Goal: Task Accomplishment & Management: Manage account settings

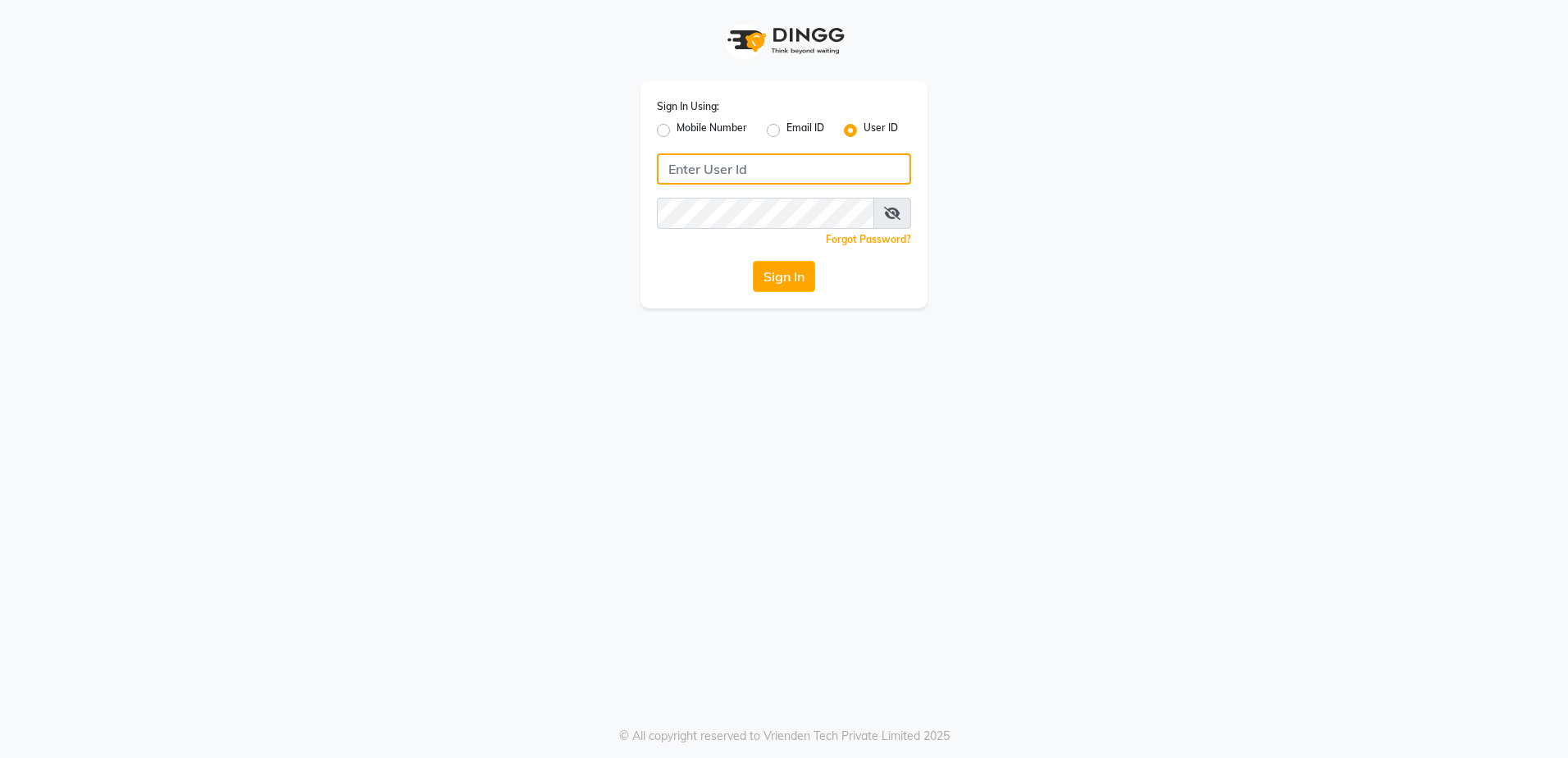
click at [727, 168] on input "Username" at bounding box center [784, 169] width 254 height 31
type input "[GEOGRAPHIC_DATA]"
click at [729, 261] on button "Sign In" at bounding box center [784, 277] width 62 height 31
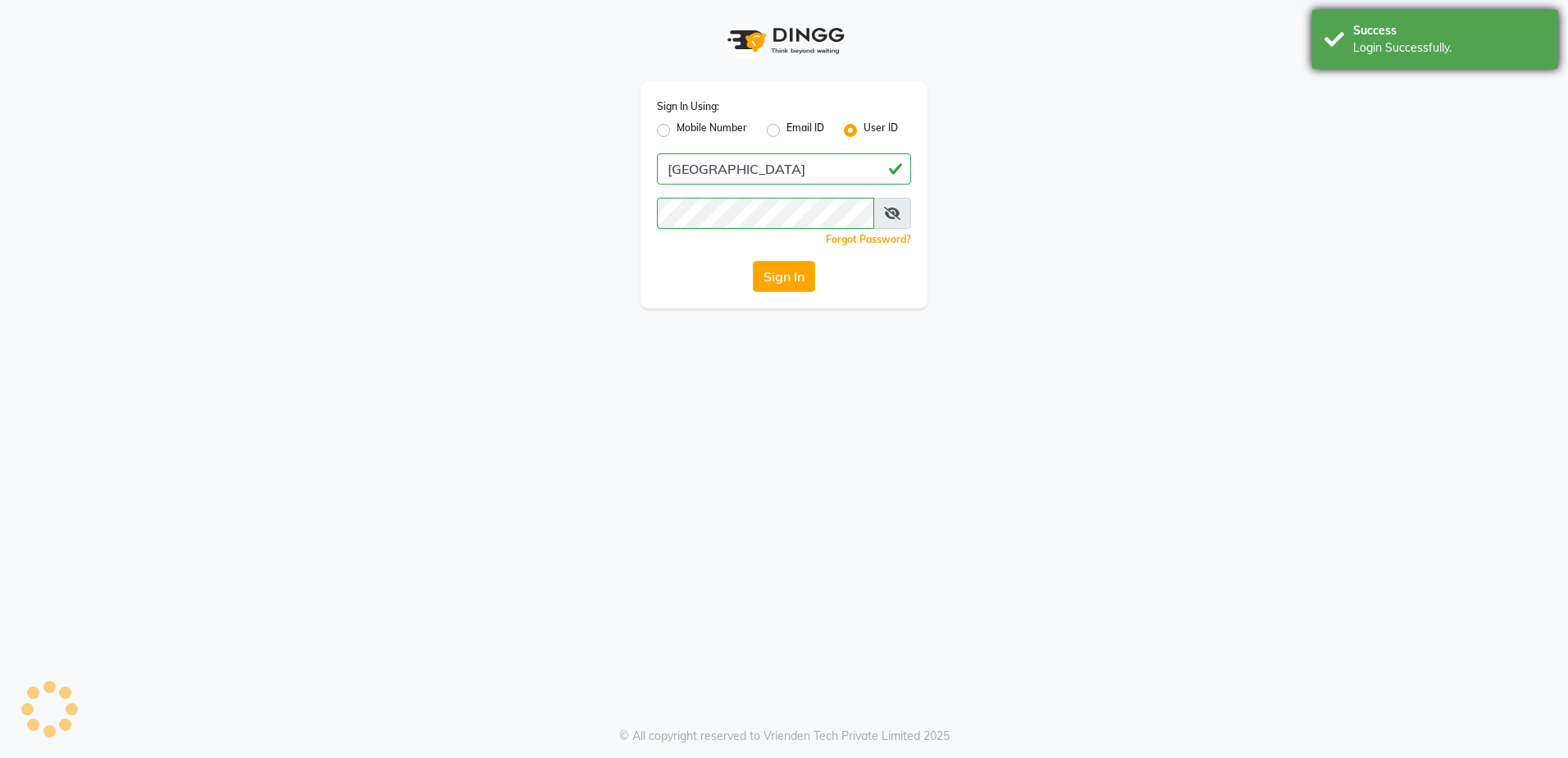
click at [729, 39] on div "Login Successfully." at bounding box center [1450, 48] width 193 height 17
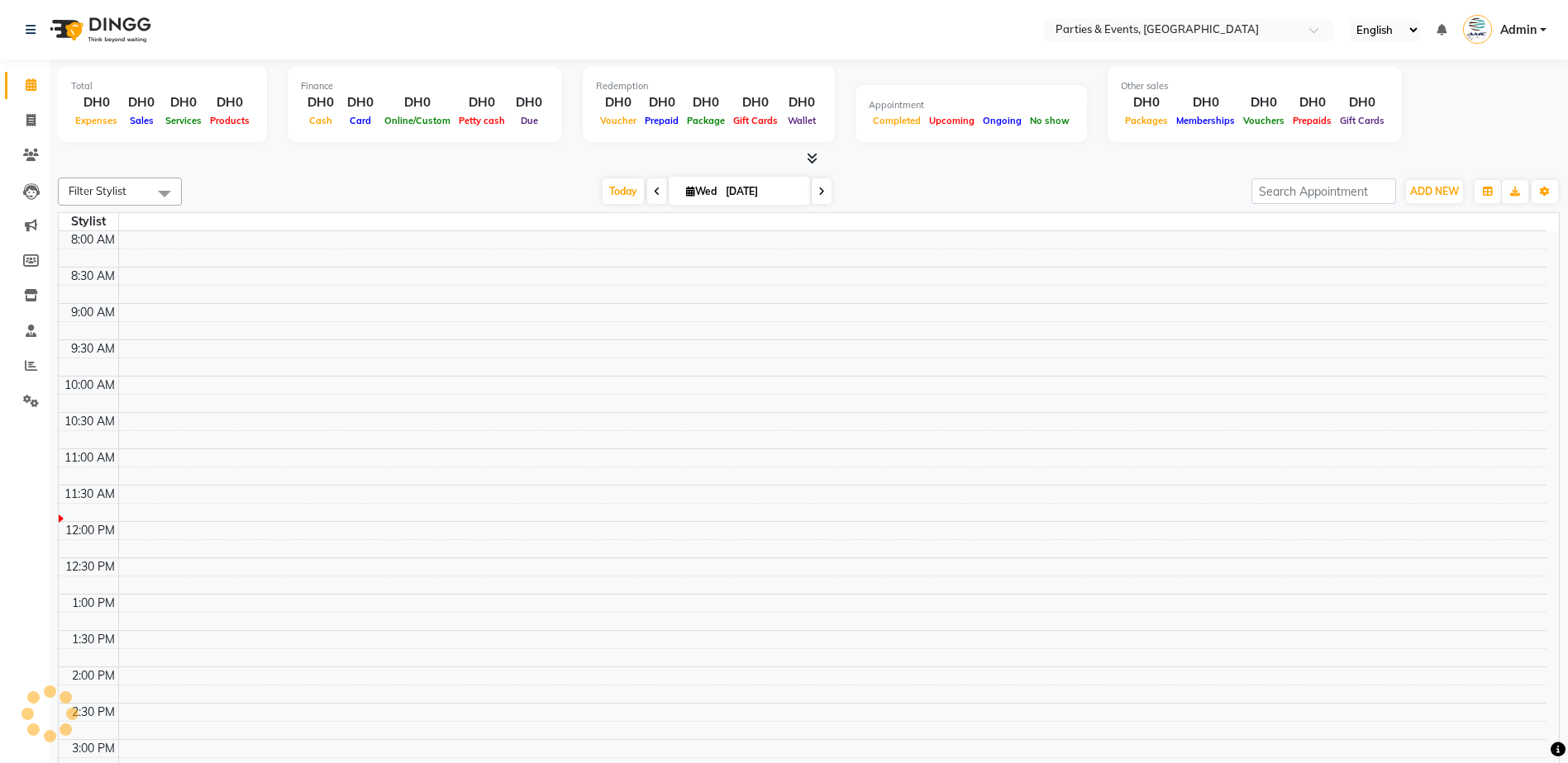
scroll to position [218, 0]
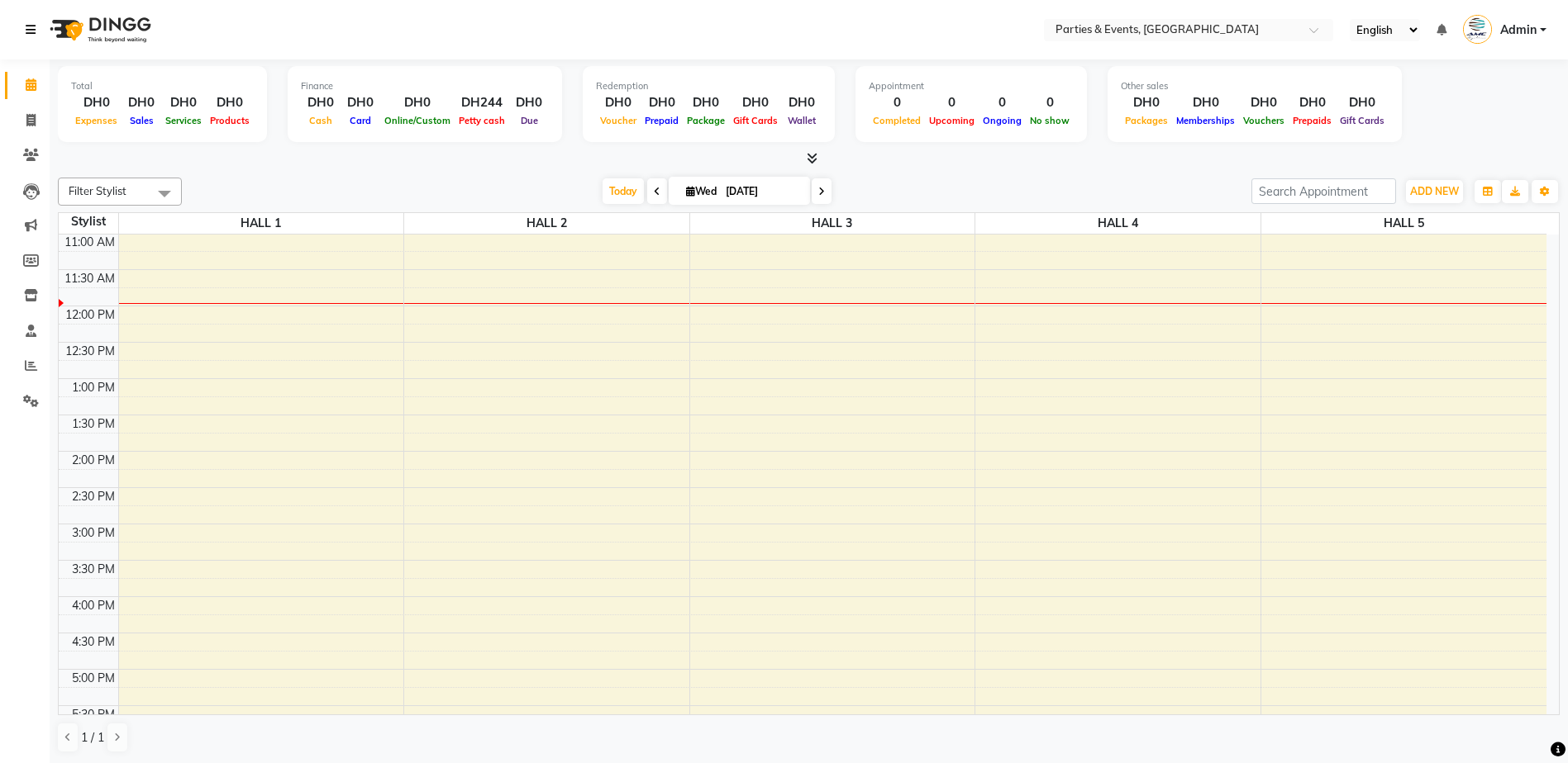
click at [36, 24] on icon at bounding box center [30, 29] width 10 height 11
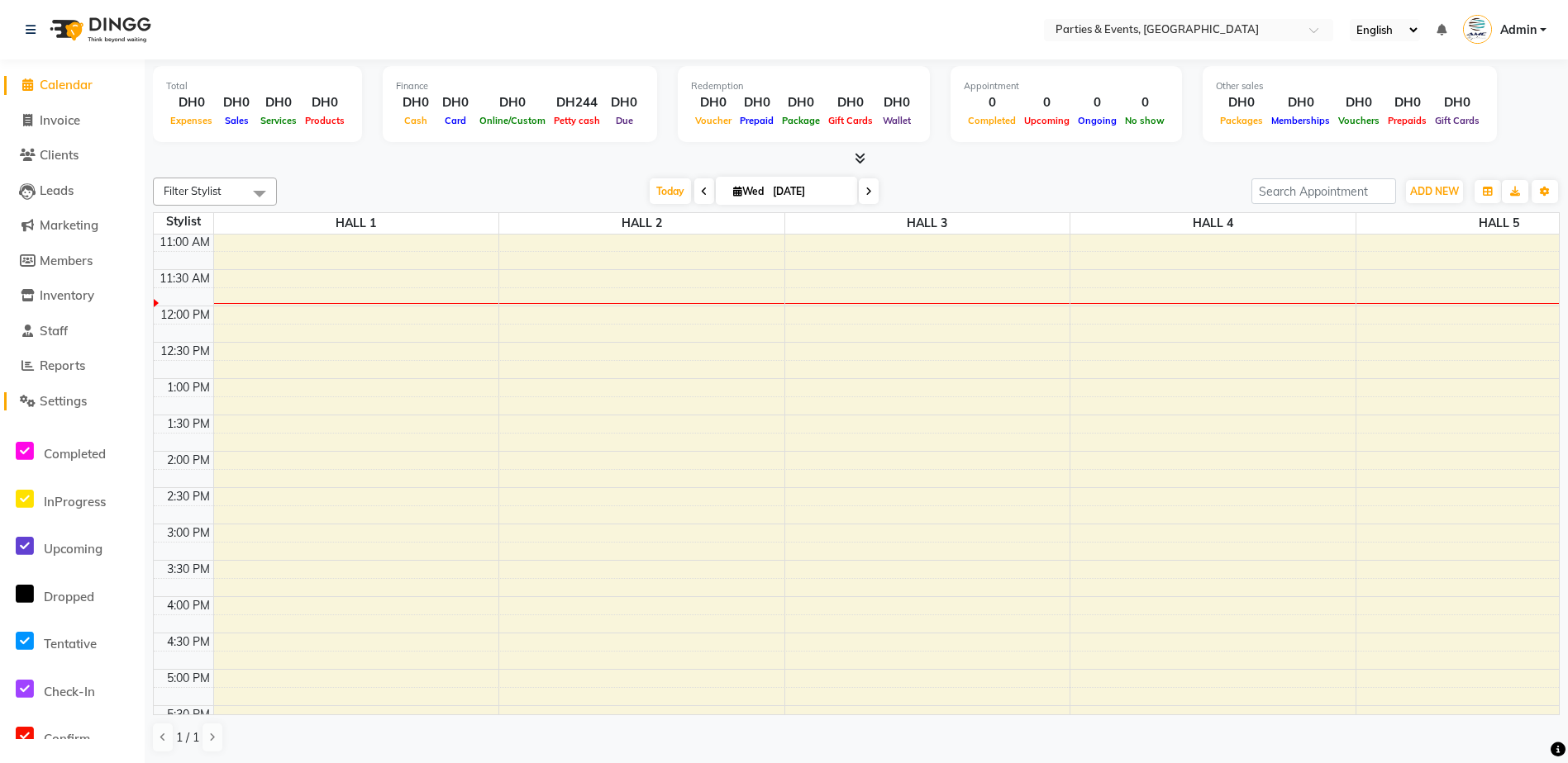
click at [59, 409] on link "Settings" at bounding box center [73, 402] width 136 height 19
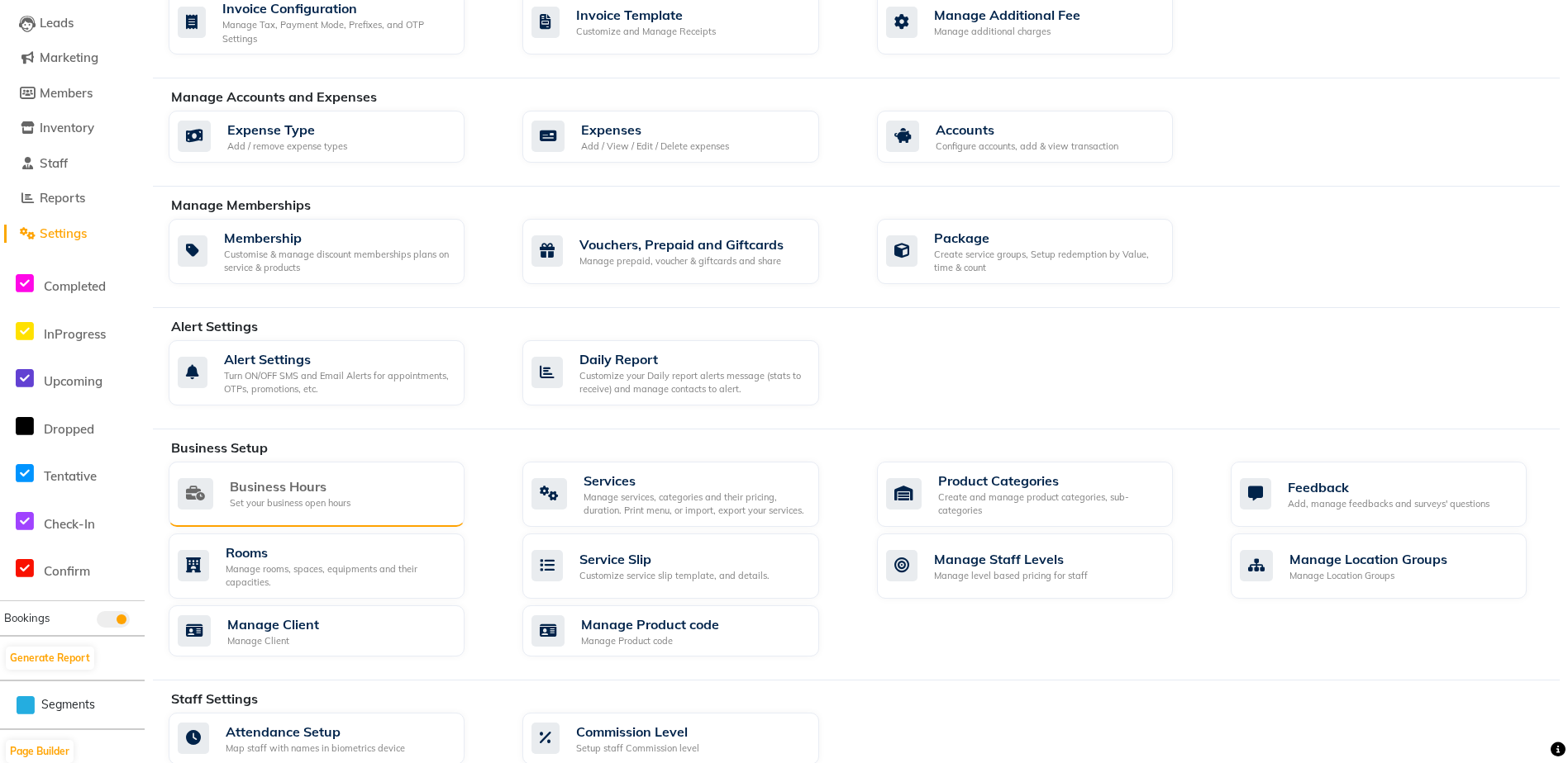
scroll to position [248, 0]
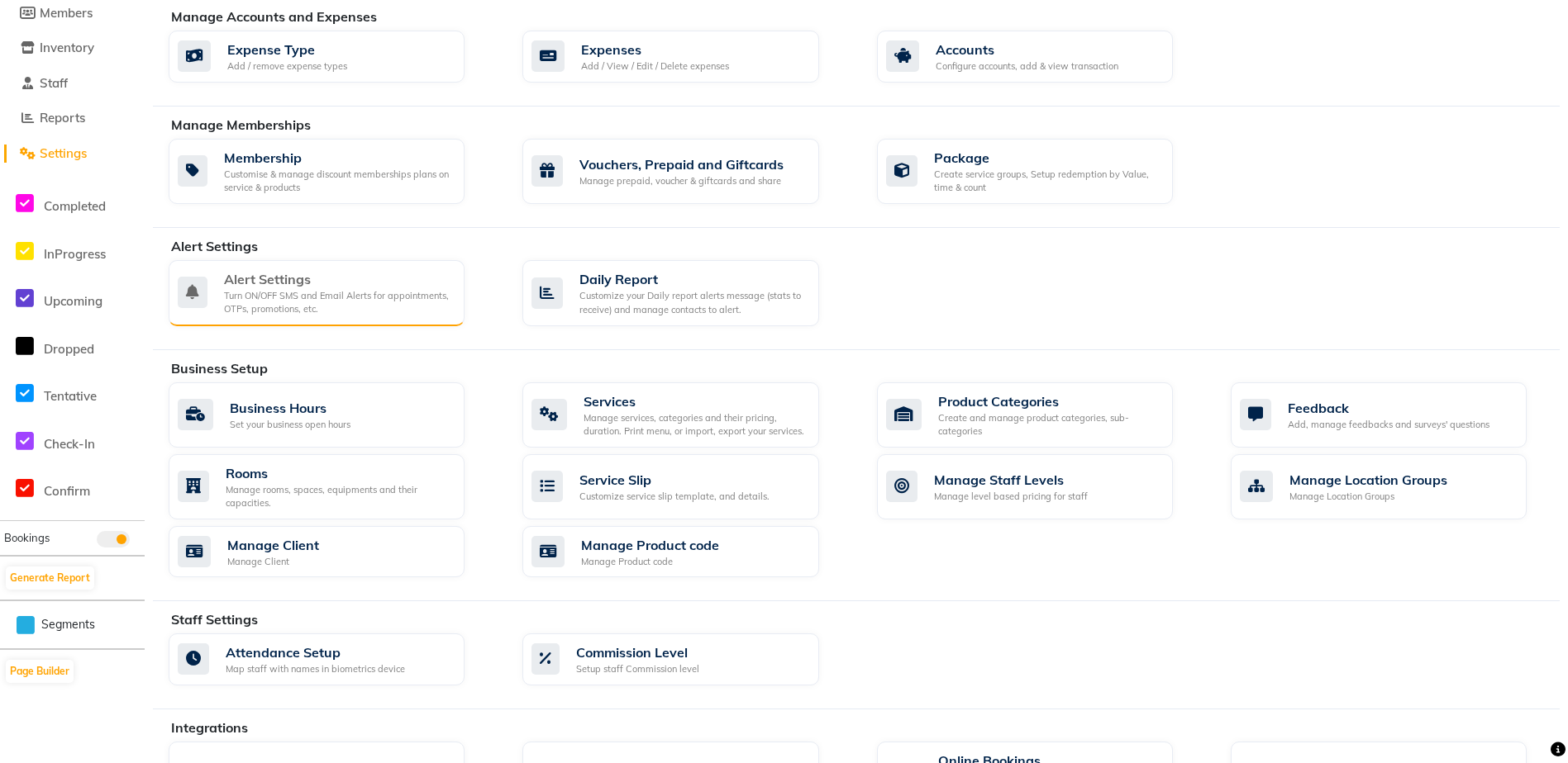
click at [386, 309] on div "Turn ON/OFF SMS and Email Alerts for appointments, OTPs, promotions, etc." at bounding box center [338, 302] width 227 height 27
